Goal: Task Accomplishment & Management: Use online tool/utility

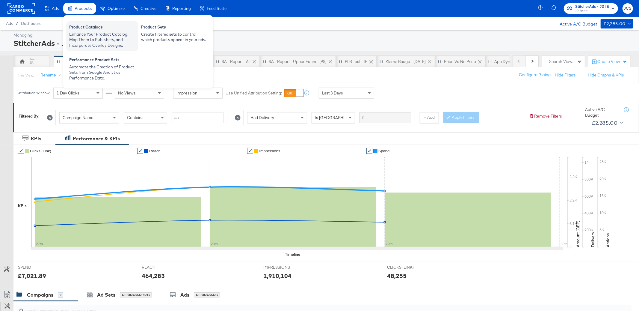
click at [90, 34] on div "Enhance Your Product Catalog, Map Them to Publishers, and Incorporate Overlay D…" at bounding box center [102, 39] width 66 height 17
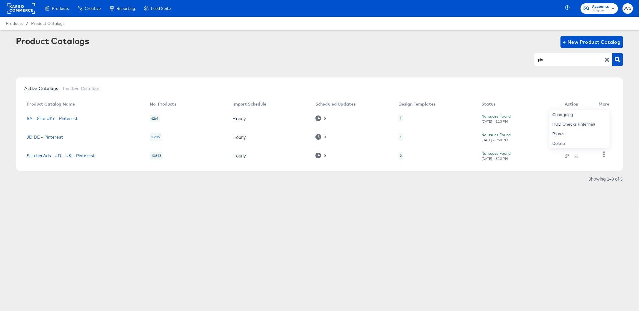
click at [400, 156] on div "2" at bounding box center [401, 155] width 2 height 5
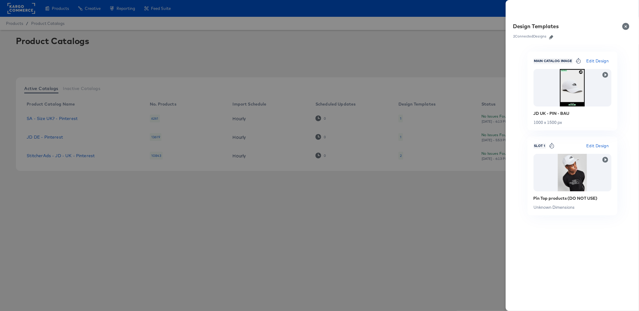
click at [552, 36] on icon "button" at bounding box center [552, 37] width 4 height 4
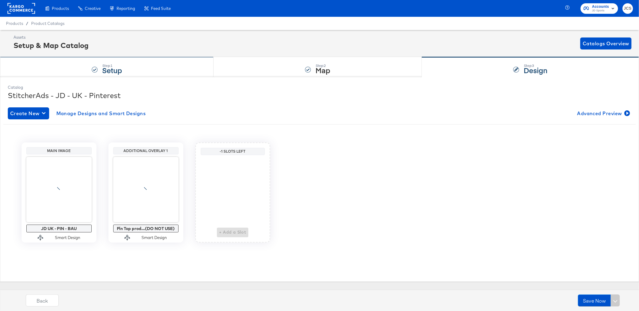
click at [135, 72] on div "Step: 1 Setup" at bounding box center [107, 67] width 214 height 20
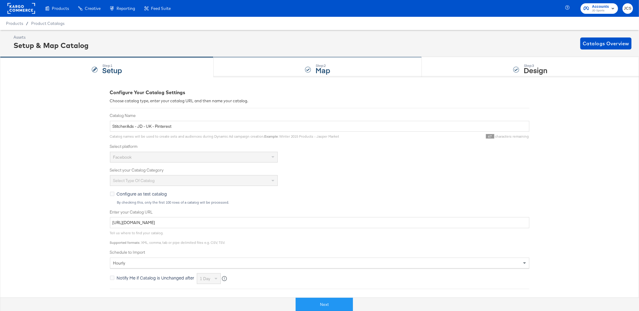
click at [420, 68] on div "Step: 2 Map" at bounding box center [318, 67] width 208 height 20
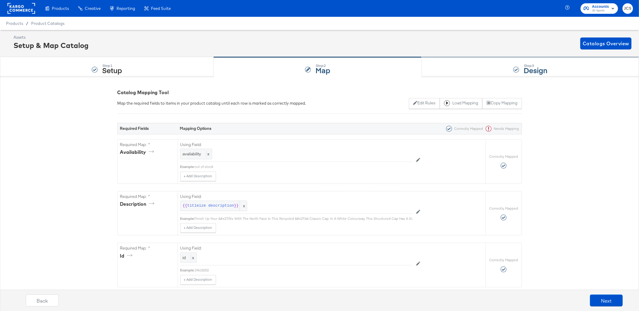
click at [507, 67] on div "Step: 3 Design" at bounding box center [530, 67] width 217 height 20
